Goal: Go to known website: Access a specific website the user already knows

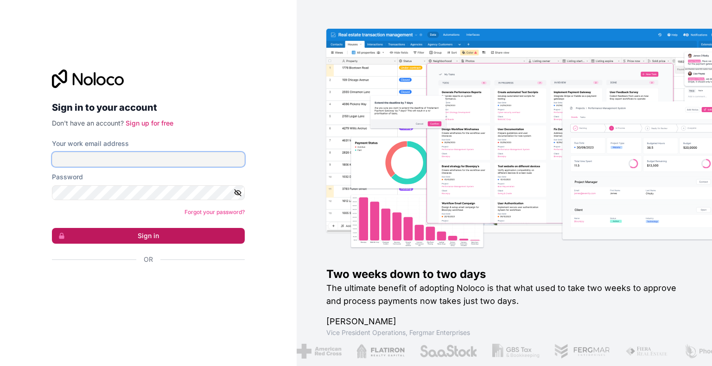
type input "**********"
click at [131, 237] on button "Sign in" at bounding box center [148, 236] width 193 height 16
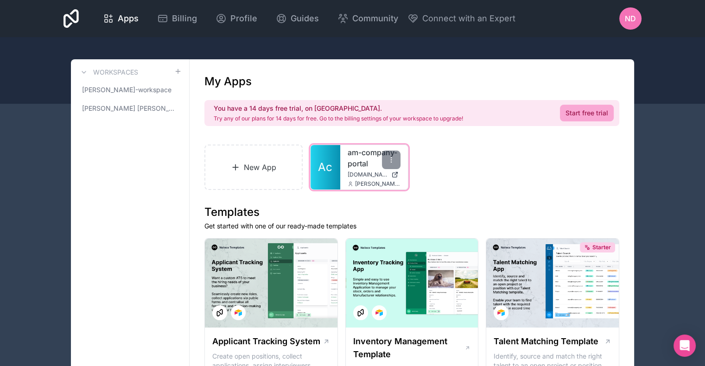
click at [343, 175] on div "am-company-portal [DOMAIN_NAME] [DOMAIN_NAME][EMAIL_ADDRESS][DOMAIN_NAME]" at bounding box center [374, 167] width 68 height 45
click at [388, 157] on icon at bounding box center [391, 159] width 7 height 7
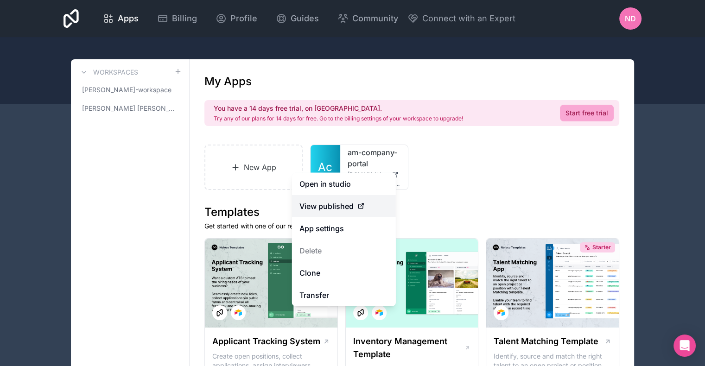
click at [344, 205] on span "View published" at bounding box center [326, 206] width 54 height 11
click at [339, 209] on span "View published" at bounding box center [326, 206] width 54 height 11
click at [360, 209] on icon at bounding box center [360, 206] width 4 height 4
click at [360, 207] on icon at bounding box center [360, 206] width 7 height 7
click at [361, 206] on icon at bounding box center [362, 205] width 3 height 3
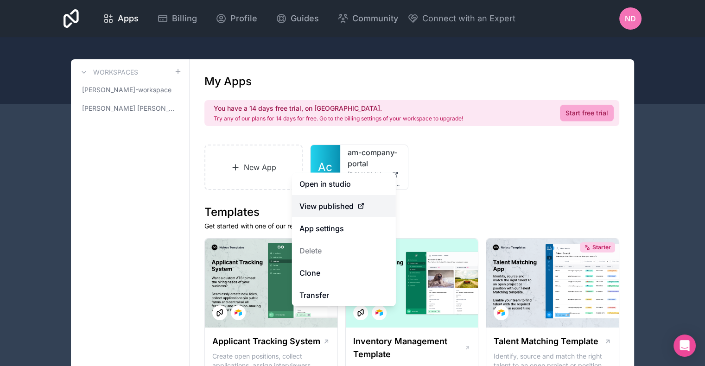
click at [361, 206] on icon at bounding box center [362, 205] width 3 height 3
click at [350, 192] on link "Open in studio" at bounding box center [344, 184] width 104 height 22
